Goal: Task Accomplishment & Management: Complete application form

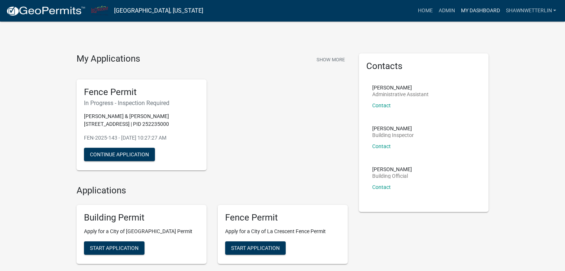
click at [490, 10] on link "My Dashboard" at bounding box center [479, 11] width 45 height 14
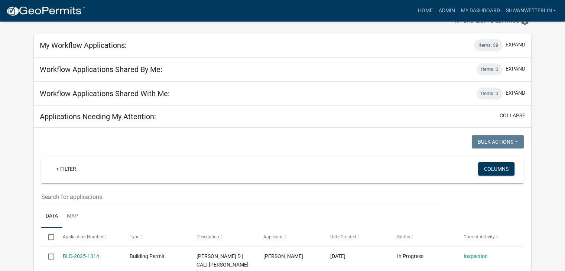
scroll to position [74, 0]
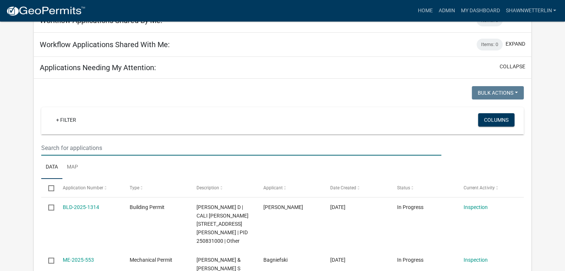
click at [48, 145] on input "text" at bounding box center [241, 147] width 400 height 15
type input "415"
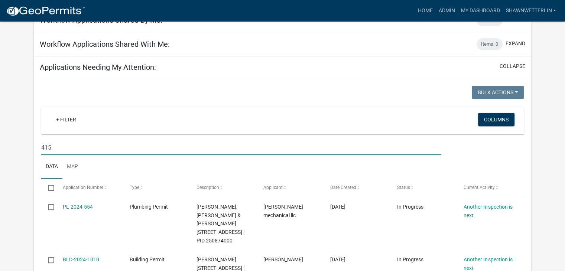
scroll to position [149, 0]
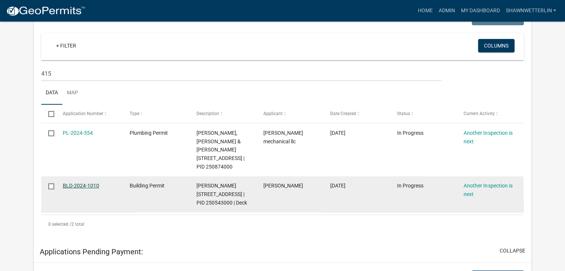
click at [88, 183] on link "BLD-2024-1010" at bounding box center [81, 186] width 36 height 6
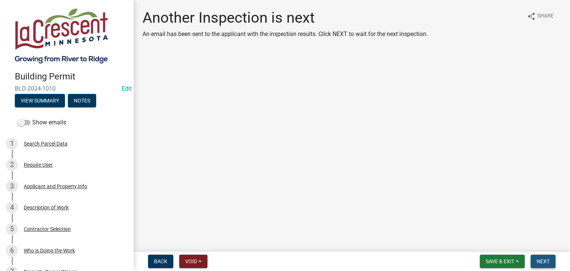
click at [540, 260] on span "Next" at bounding box center [543, 261] width 13 height 6
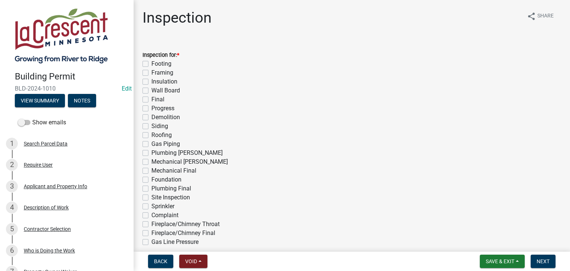
click at [152, 73] on label "Framing" at bounding box center [163, 72] width 22 height 9
click at [152, 73] on input "Framing" at bounding box center [154, 70] width 5 height 5
checkbox input "true"
checkbox input "false"
checkbox input "true"
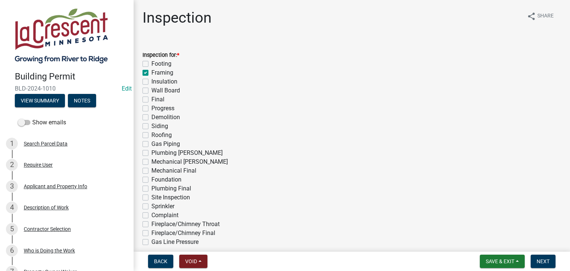
checkbox input "false"
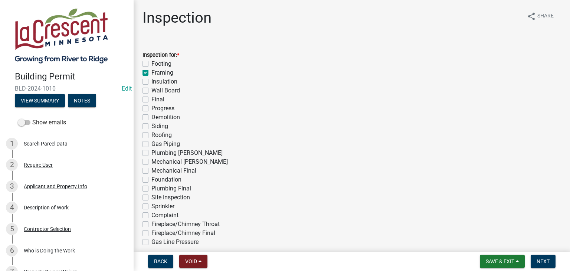
checkbox input "false"
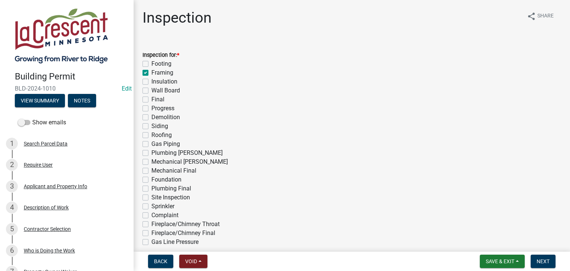
checkbox input "false"
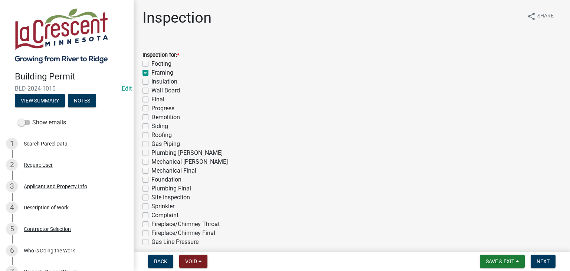
checkbox input "false"
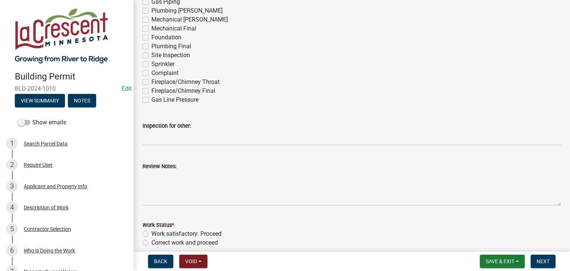
scroll to position [186, 0]
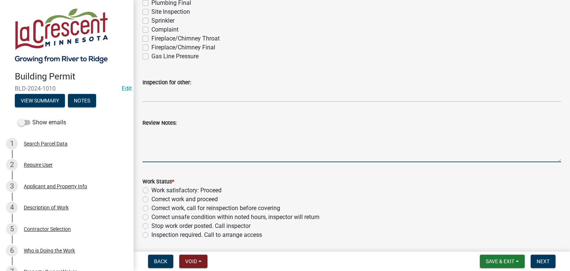
click at [154, 138] on textarea "Review Notes:" at bounding box center [352, 144] width 419 height 35
click at [180, 134] on textarea "Add lag bolt tp post/beam connection and to ledger board." at bounding box center [352, 144] width 419 height 35
click at [174, 134] on textarea "Add lag bolt to post/beam connection and to ledger board." at bounding box center [352, 144] width 419 height 35
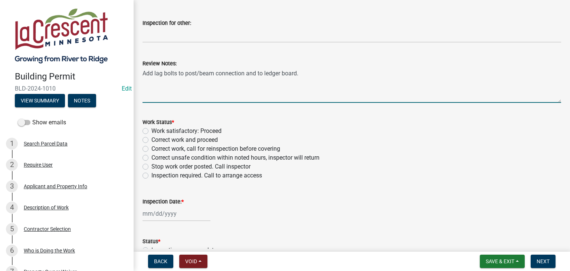
scroll to position [260, 0]
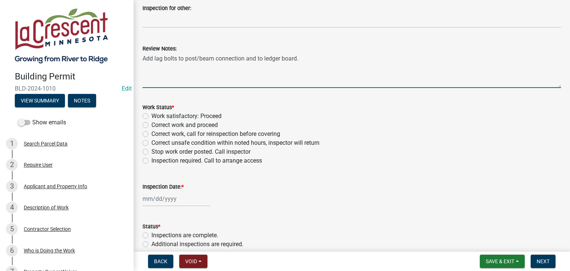
type textarea "Add lag bolts to post/beam connection and to ledger board."
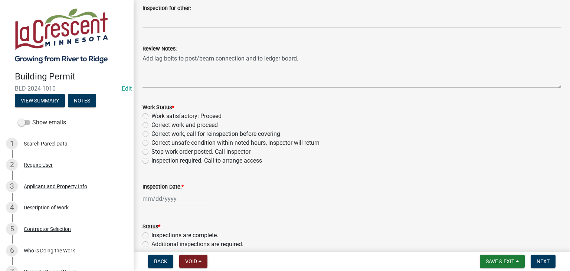
click at [152, 125] on label "Correct work and proceed" at bounding box center [185, 125] width 66 height 9
click at [152, 125] on input "Correct work and proceed" at bounding box center [154, 123] width 5 height 5
radio input "true"
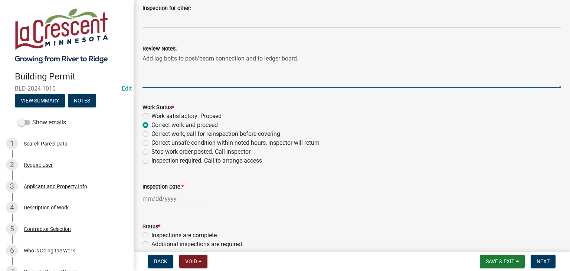
click at [312, 66] on textarea "Add lag bolts to post/beam connection and to ledger board." at bounding box center [352, 70] width 419 height 35
click at [320, 69] on textarea "Add lag bolts to post/beam connection and to ledger board. Cal for final inspec…" at bounding box center [352, 70] width 419 height 35
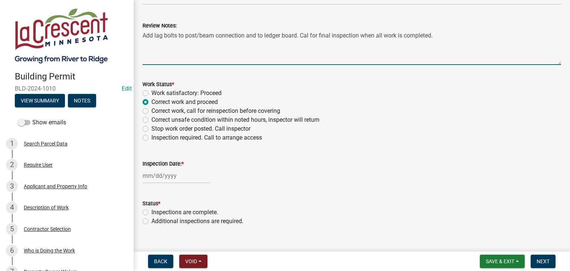
scroll to position [296, 0]
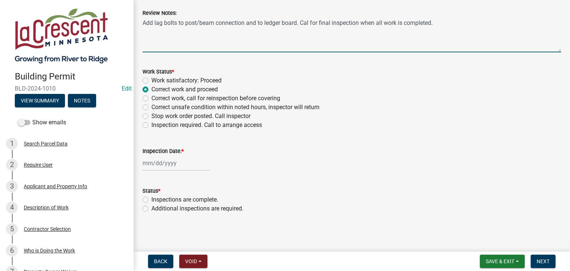
type textarea "Add lag bolts to post/beam connection and to ledger board. Cal for final inspec…"
select select "8"
select select "2025"
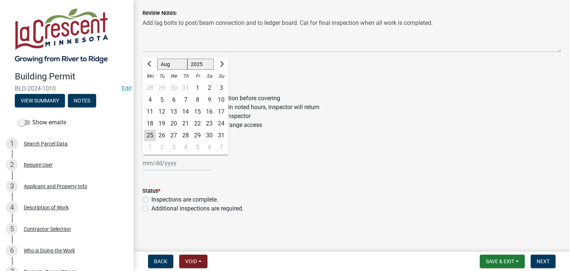
click at [162, 161] on div "[PERSON_NAME] Feb Mar Apr [PERSON_NAME][DATE] Oct Nov [DATE] 1526 1527 1528 152…" at bounding box center [177, 163] width 68 height 15
click at [151, 133] on div "25" at bounding box center [150, 136] width 12 height 12
type input "[DATE]"
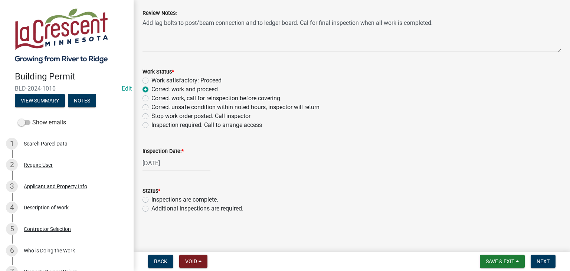
click at [152, 206] on label "Additional inspections are required." at bounding box center [198, 208] width 92 height 9
click at [152, 206] on input "Additional inspections are required." at bounding box center [154, 206] width 5 height 5
radio input "true"
click at [541, 263] on span "Next" at bounding box center [543, 261] width 13 height 6
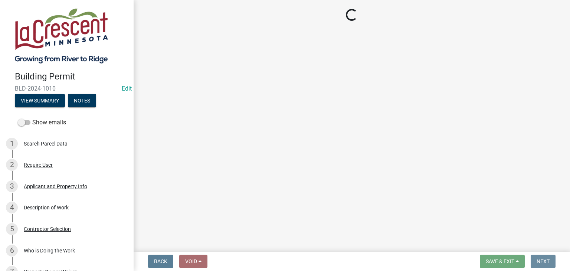
scroll to position [0, 0]
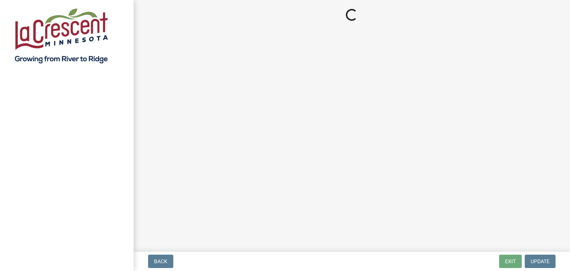
select select "3: 3"
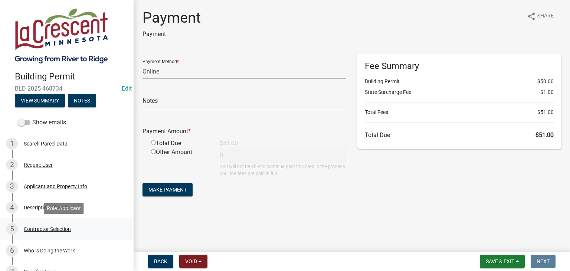
click at [36, 228] on div "Contractor Selection" at bounding box center [47, 229] width 47 height 5
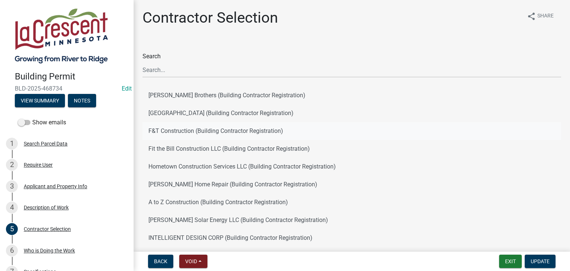
scroll to position [85, 0]
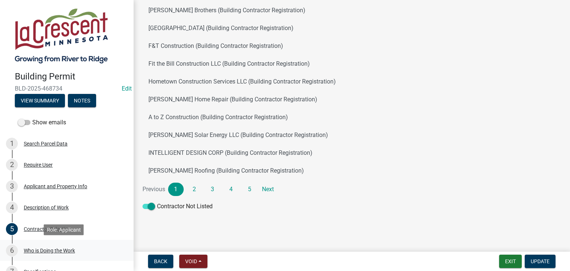
click at [48, 251] on div "Who is Doing the Work" at bounding box center [49, 250] width 51 height 5
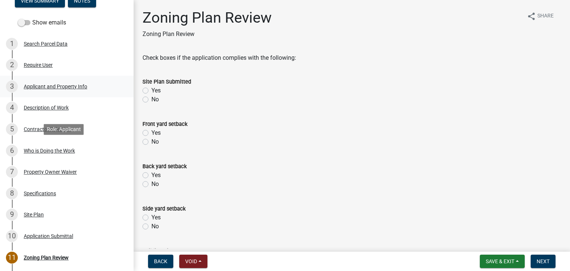
scroll to position [111, 0]
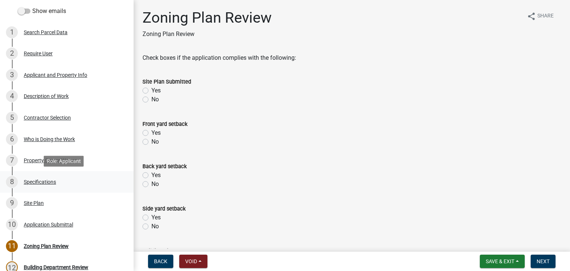
click at [46, 183] on div "Specifications" at bounding box center [40, 181] width 32 height 5
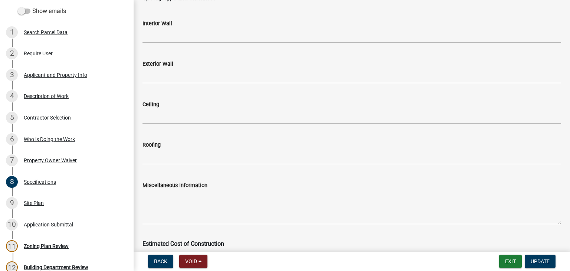
scroll to position [1300, 0]
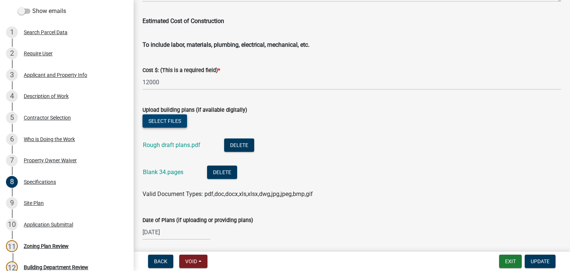
click at [156, 121] on button "Select files" at bounding box center [165, 120] width 45 height 13
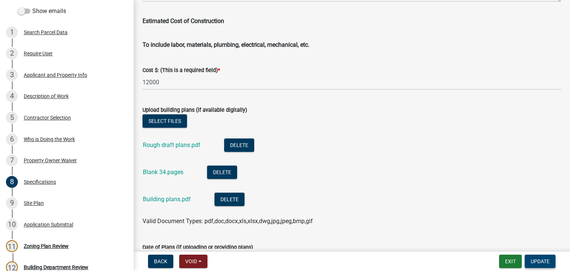
click at [537, 259] on span "Update" at bounding box center [540, 261] width 19 height 6
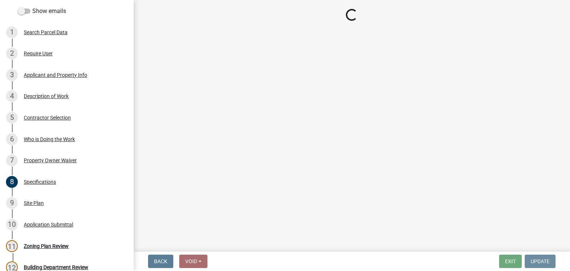
scroll to position [0, 0]
